Goal: Check status: Check status

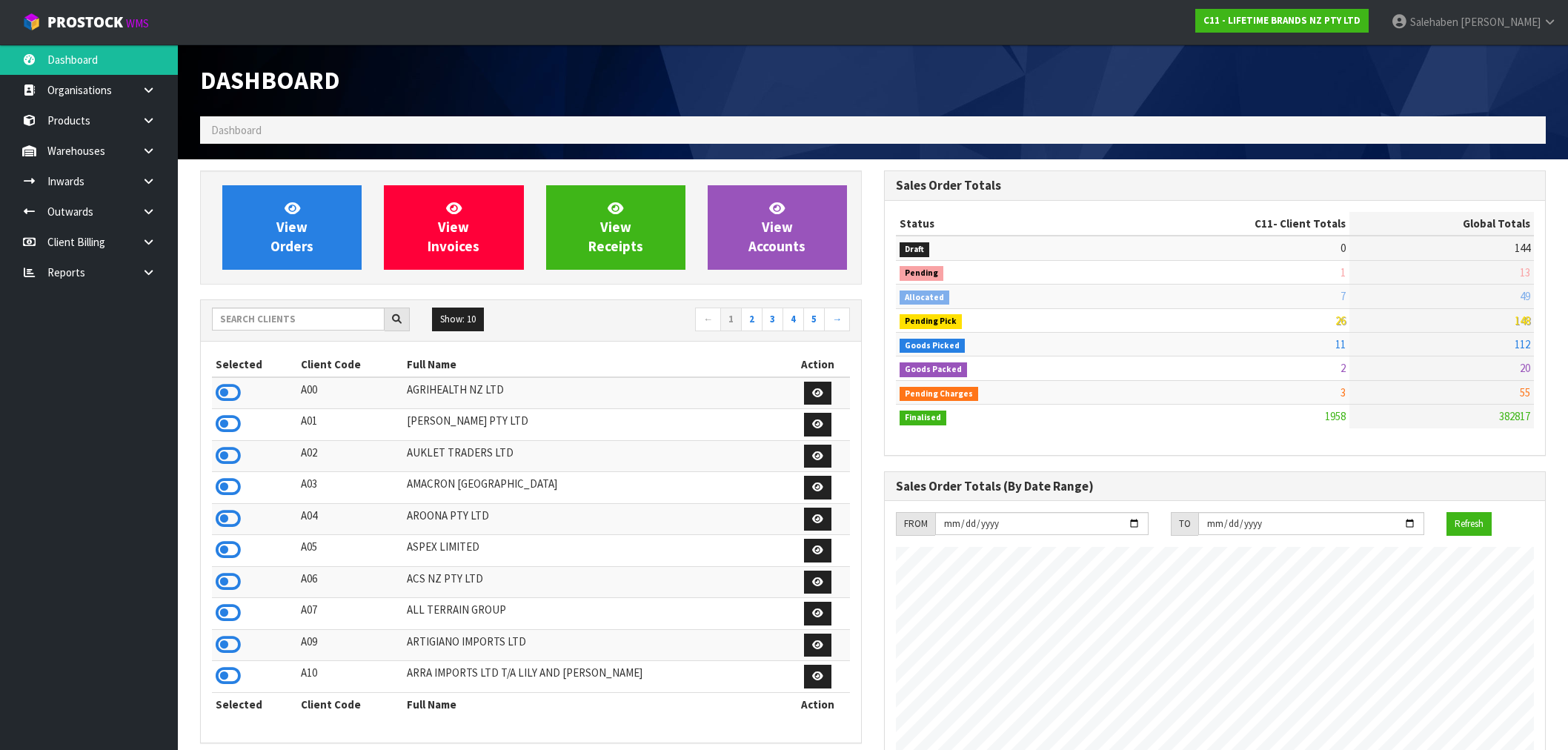
click at [250, 321] on input "text" at bounding box center [298, 319] width 173 height 23
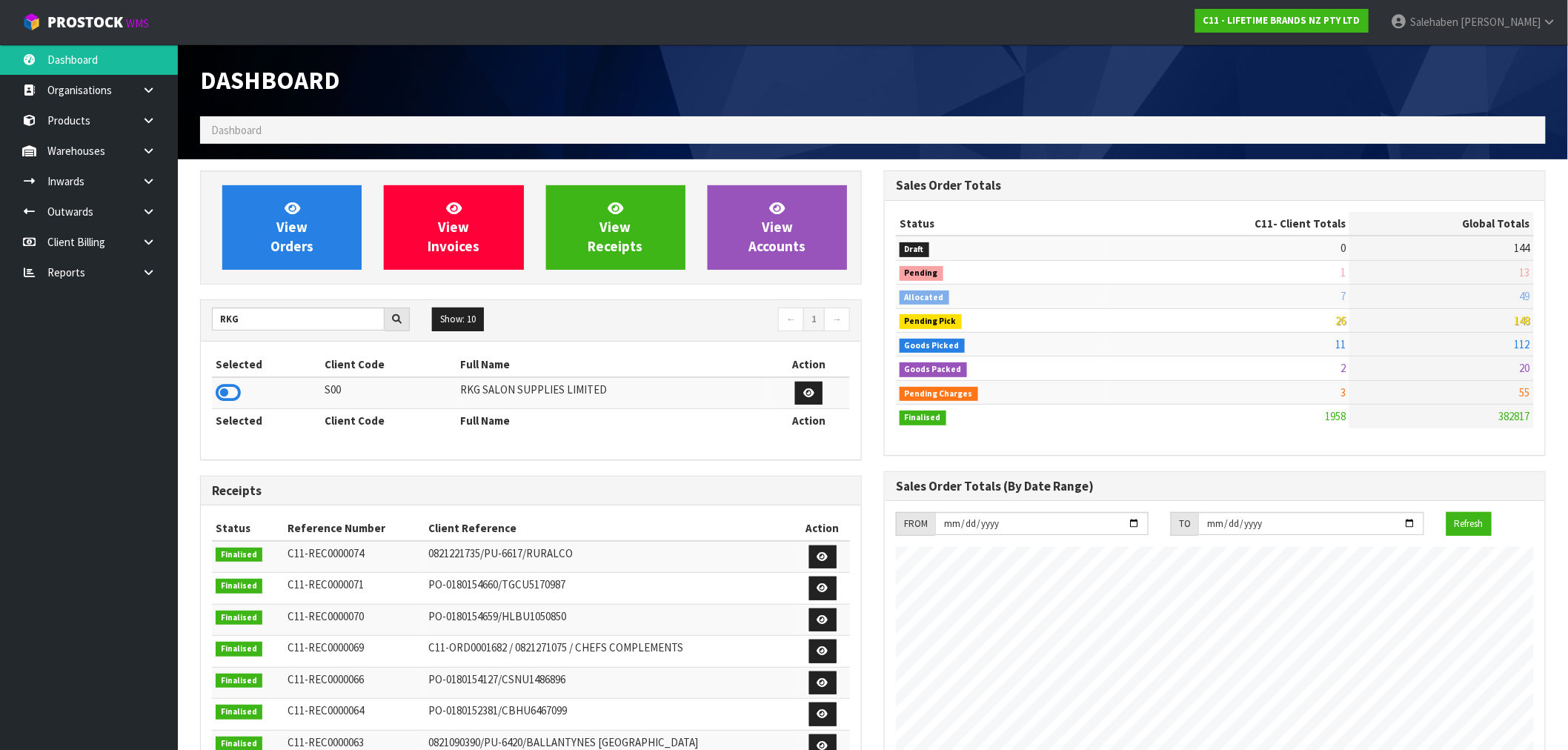
type input "RKG"
click at [223, 390] on icon at bounding box center [228, 392] width 25 height 22
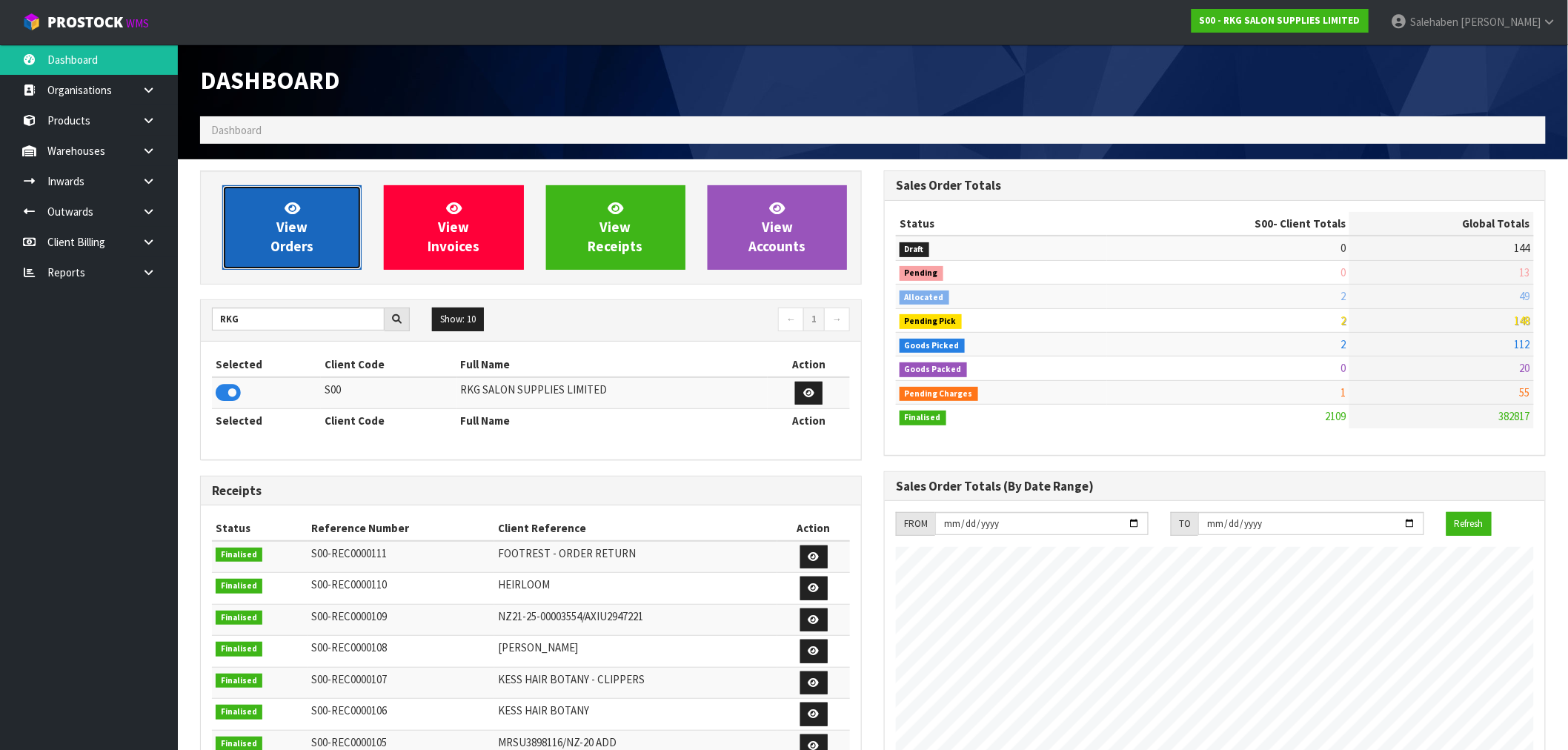
click at [287, 238] on span "View Orders" at bounding box center [291, 227] width 43 height 56
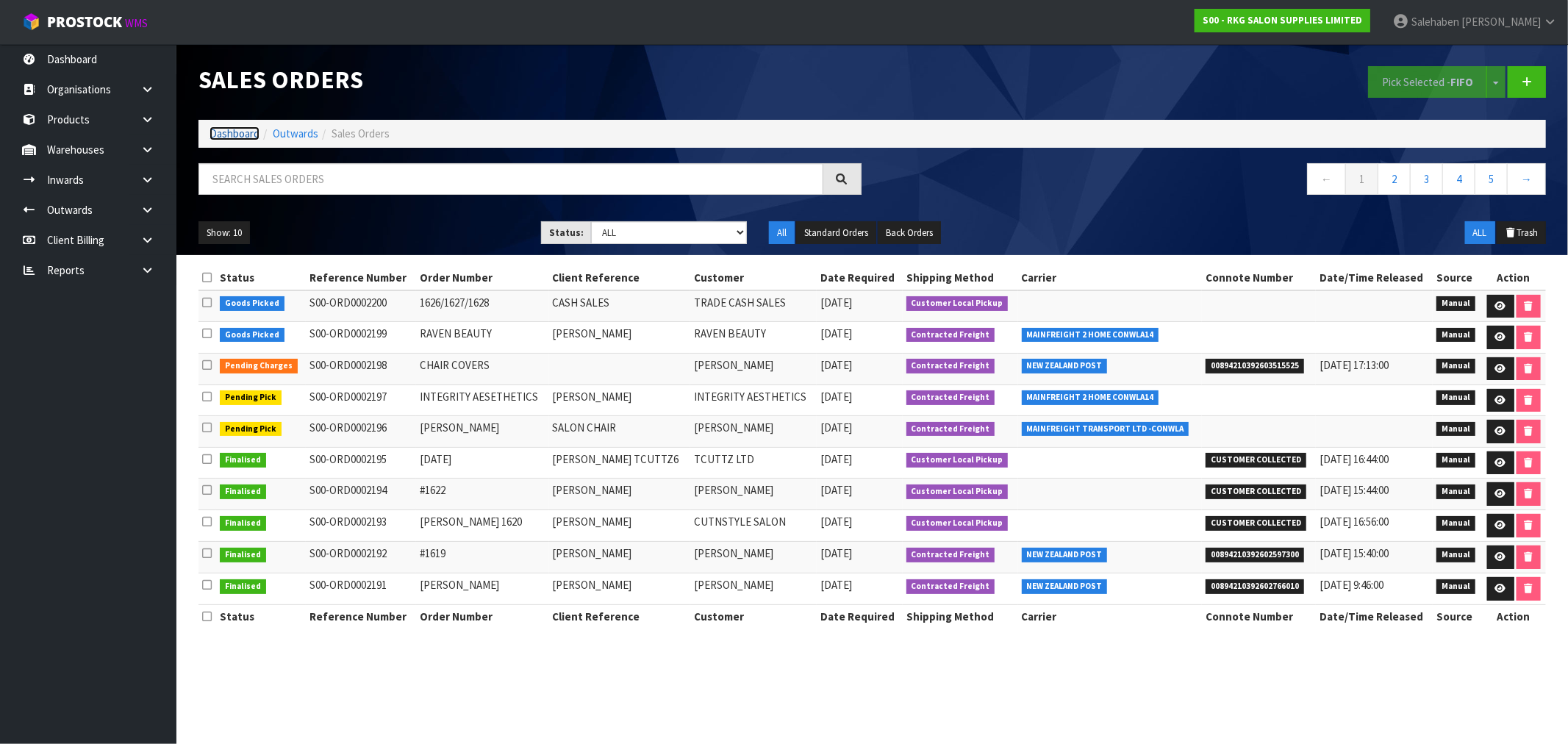
click at [236, 134] on link "Dashboard" at bounding box center [235, 133] width 50 height 14
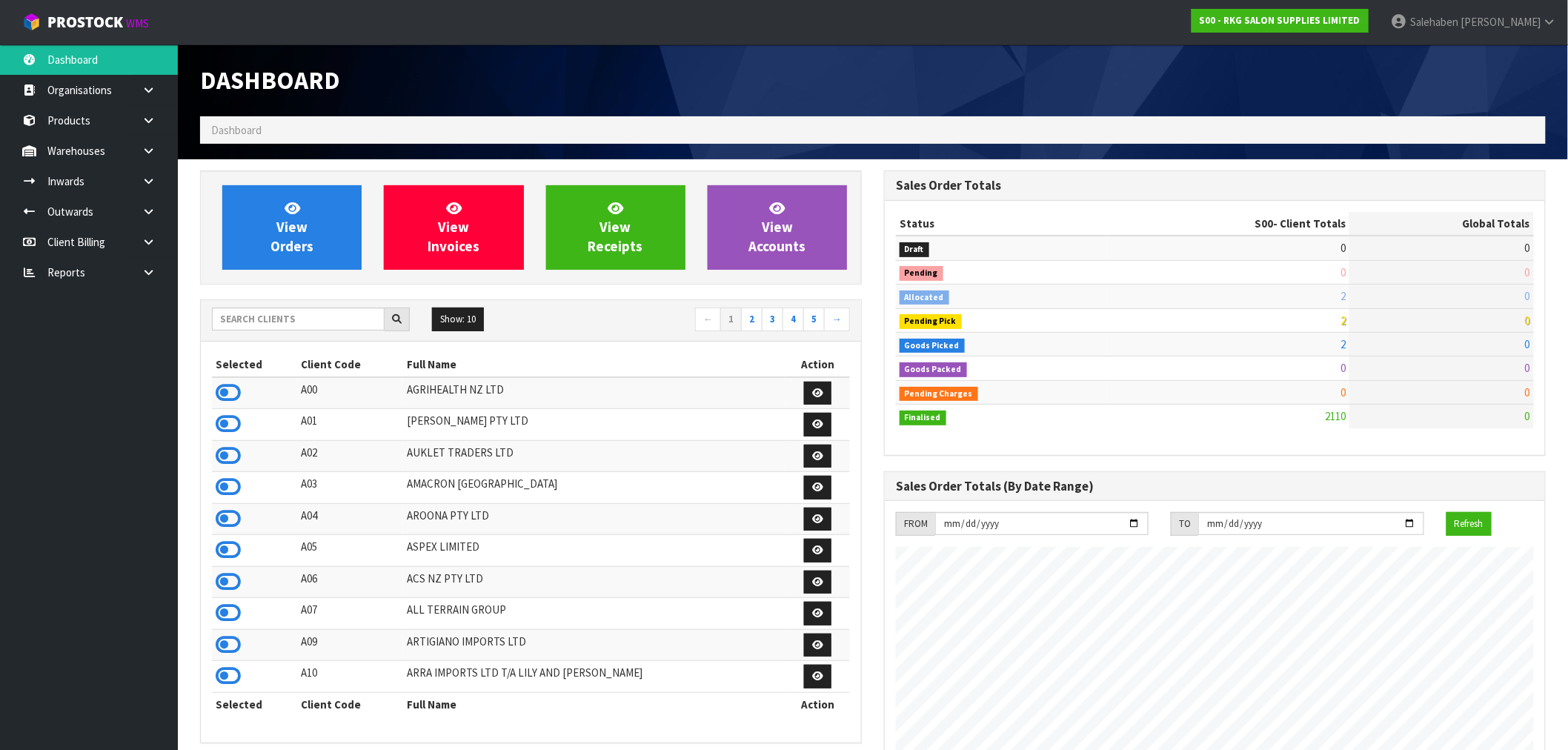
scroll to position [1123, 684]
click at [297, 327] on input "text" at bounding box center [298, 319] width 173 height 23
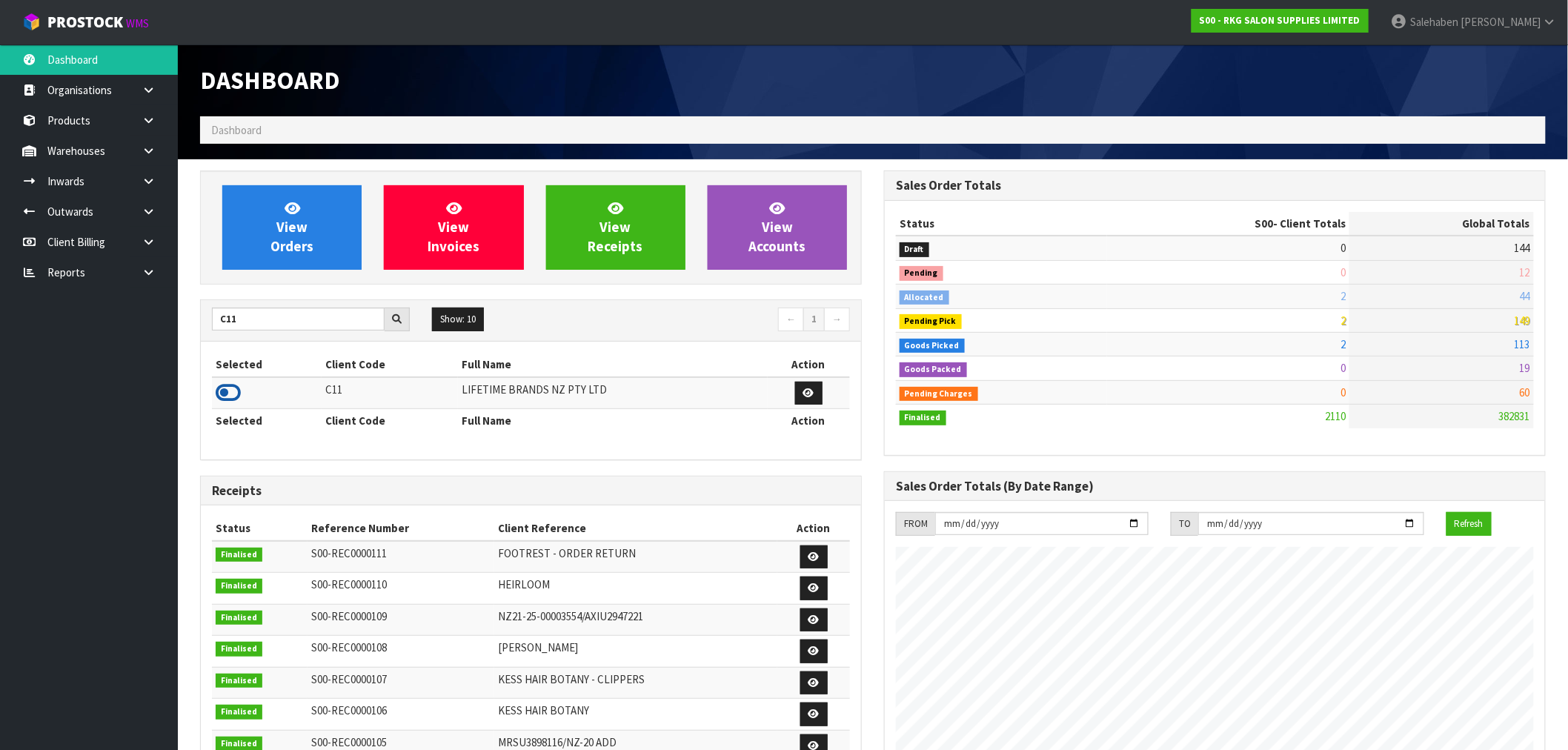
click at [224, 390] on icon at bounding box center [228, 392] width 25 height 22
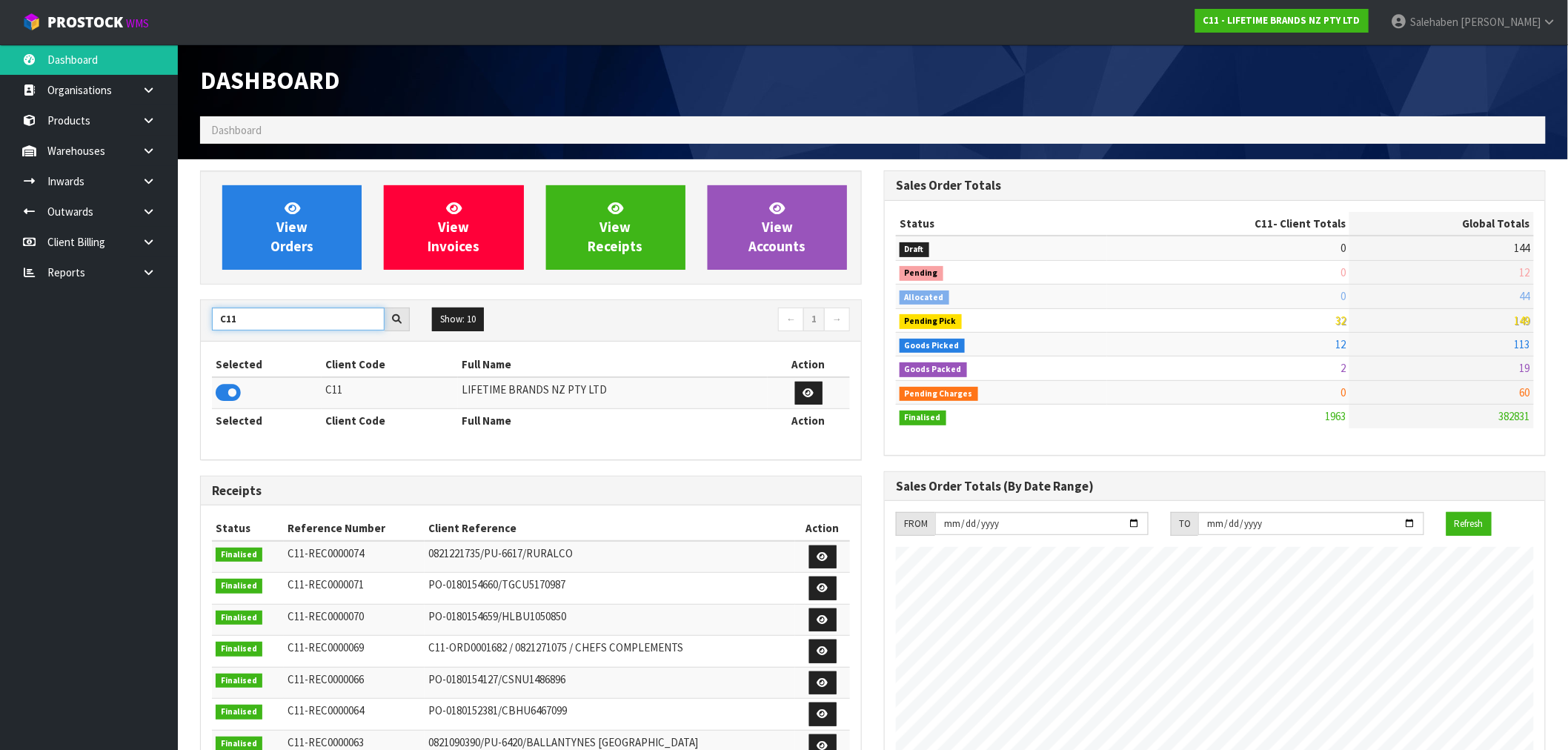
drag, startPoint x: 249, startPoint y: 320, endPoint x: 189, endPoint y: 327, distance: 60.4
click at [189, 327] on div "View Orders View Invoices View Receipts View Accounts C11 Show: 10 5 10 25 50 ←…" at bounding box center [531, 601] width 684 height 861
click at [233, 396] on icon at bounding box center [228, 392] width 25 height 22
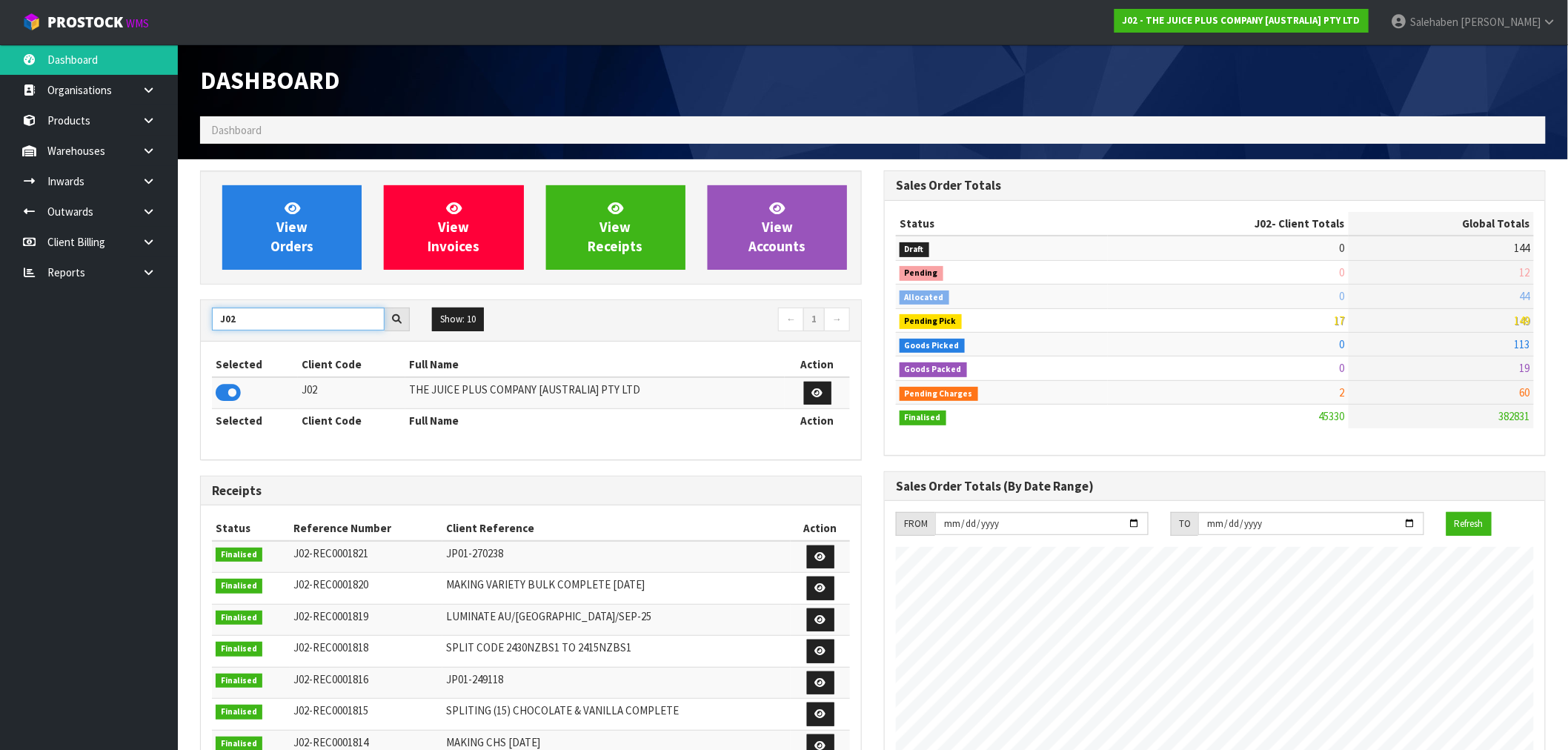
drag, startPoint x: 252, startPoint y: 325, endPoint x: 197, endPoint y: 341, distance: 57.3
click at [197, 341] on div "View Orders View Invoices View Receipts View Accounts J02 Show: 10 5 10 25 50 ←…" at bounding box center [531, 601] width 684 height 861
click at [217, 394] on icon at bounding box center [228, 392] width 25 height 22
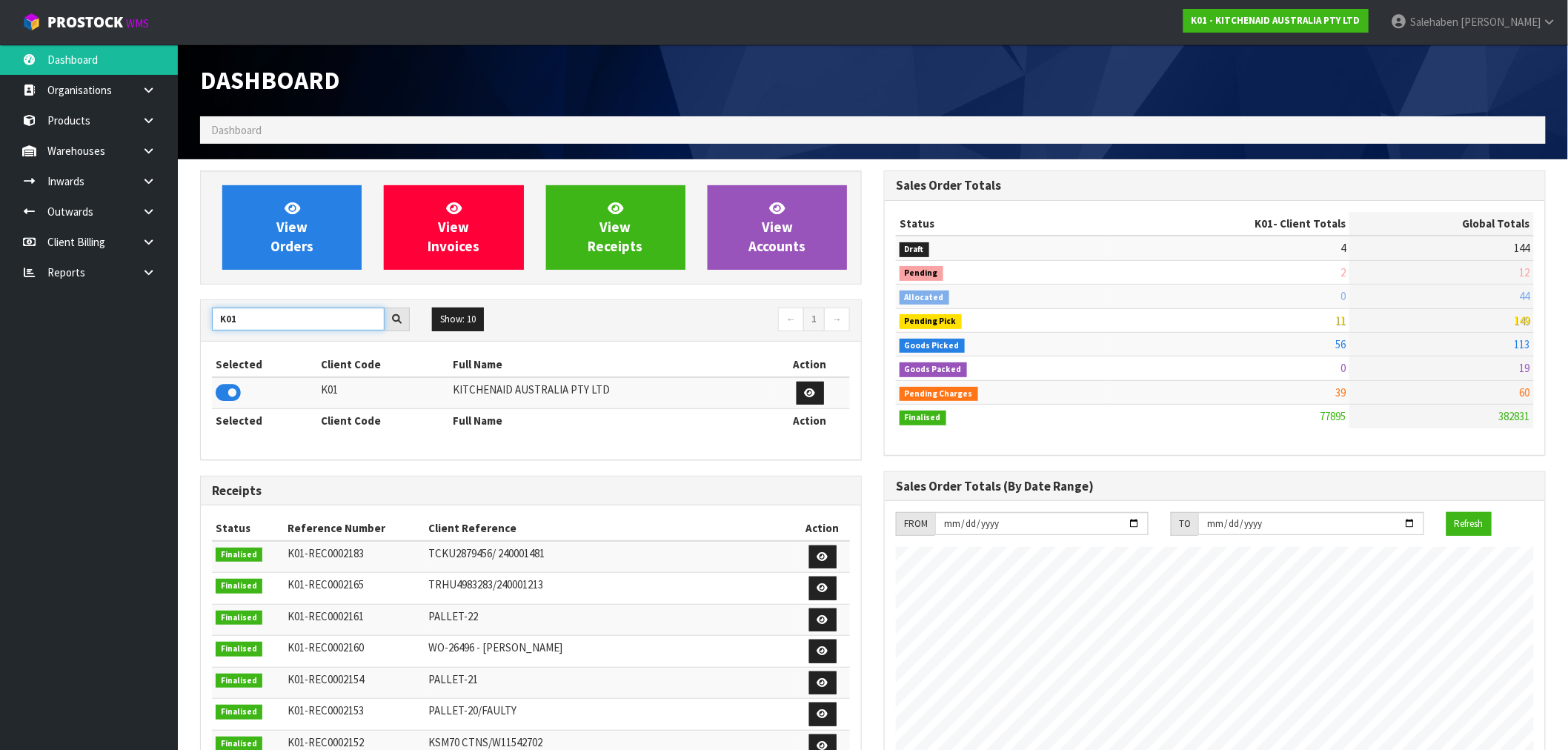
drag, startPoint x: 234, startPoint y: 324, endPoint x: 195, endPoint y: 336, distance: 40.8
click at [195, 336] on div "View Orders View Invoices View Receipts View Accounts K01 Show: 10 5 10 25 50 ←…" at bounding box center [531, 620] width 684 height 900
type input "N04"
click at [229, 397] on icon at bounding box center [228, 392] width 25 height 22
